Goal: Task Accomplishment & Management: Use online tool/utility

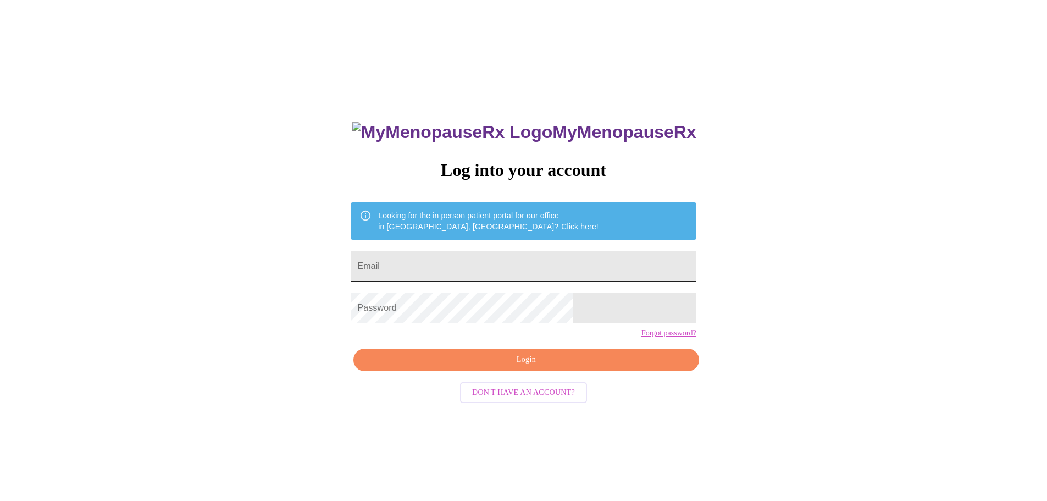
click at [474, 263] on input "Email" at bounding box center [523, 266] width 345 height 31
type input "[PERSON_NAME][EMAIL_ADDRESS][DOMAIN_NAME]"
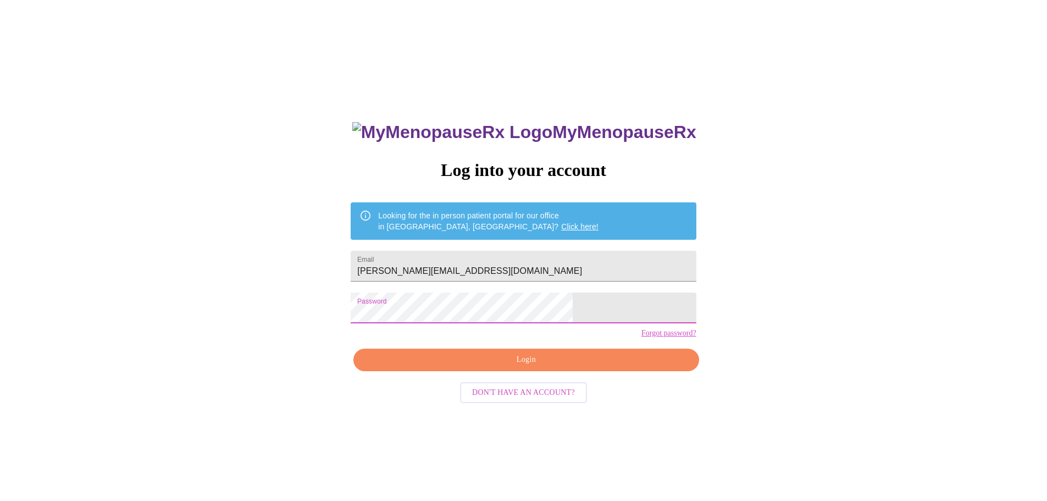
click at [518, 367] on span "Login" at bounding box center [526, 360] width 320 height 14
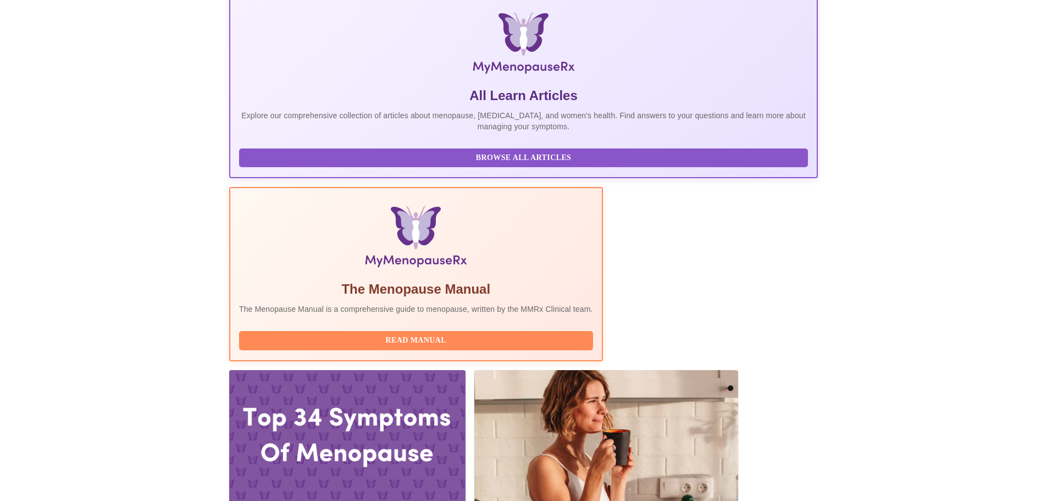
scroll to position [220, 0]
